Goal: Register for event/course

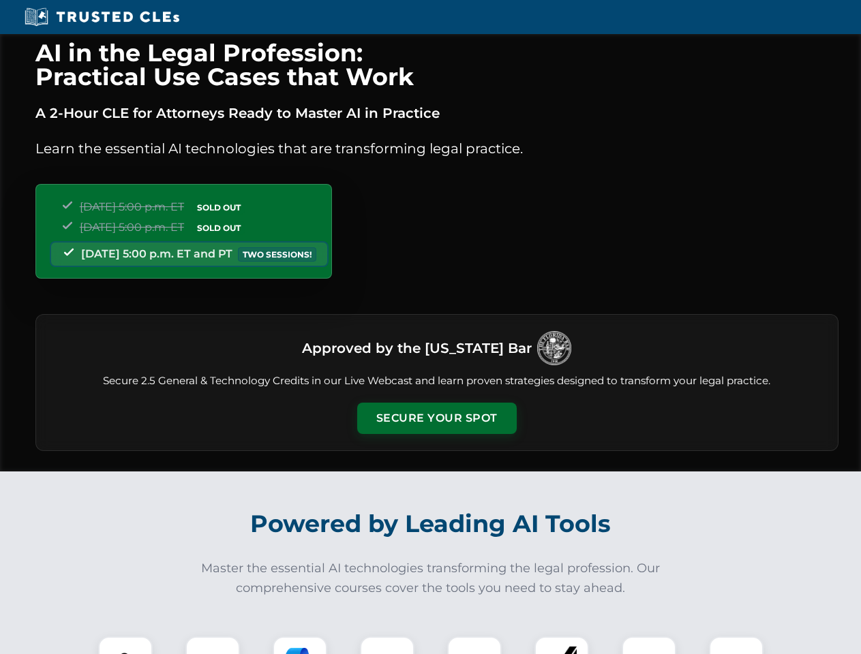
click at [436, 418] on button "Secure Your Spot" at bounding box center [436, 418] width 159 height 31
click at [125, 645] on img at bounding box center [126, 664] width 40 height 40
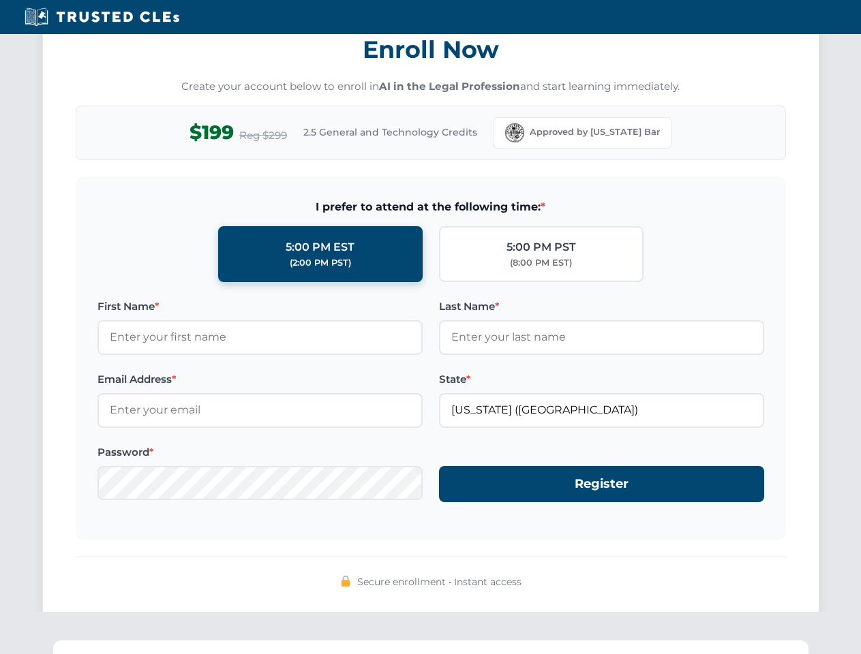
scroll to position [1338, 0]
